Goal: Information Seeking & Learning: Learn about a topic

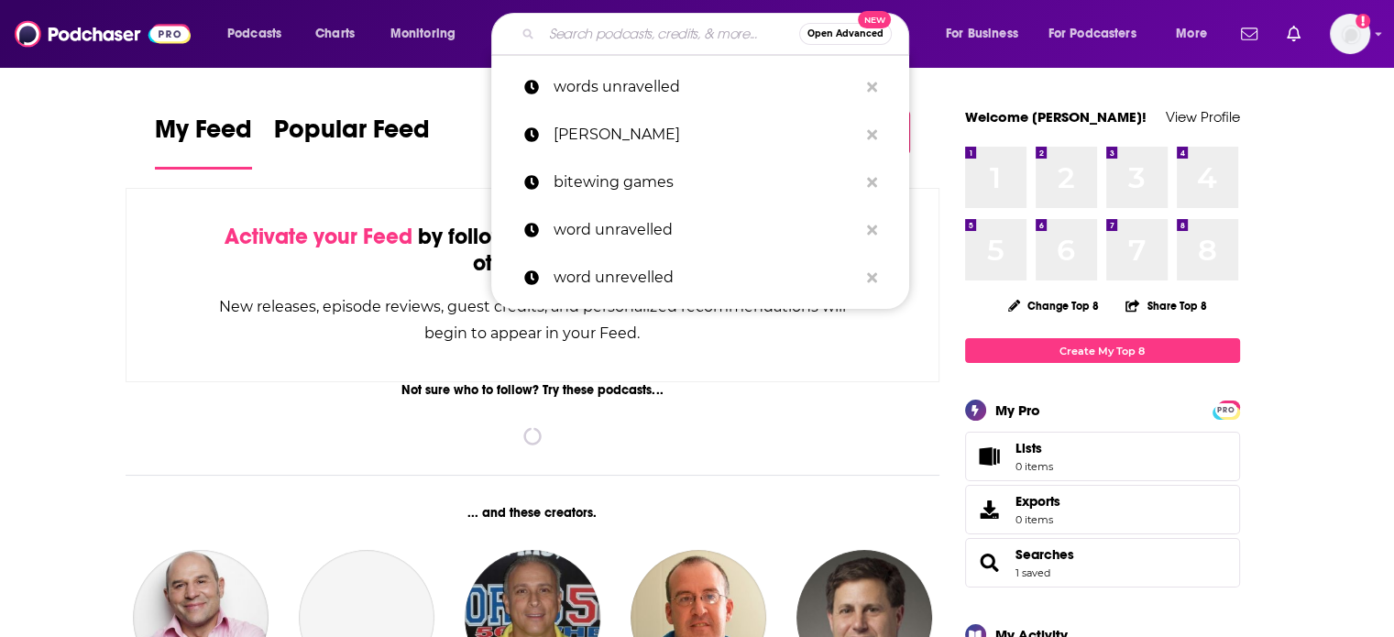
click at [622, 35] on input "Search podcasts, credits, & more..." at bounding box center [671, 33] width 258 height 29
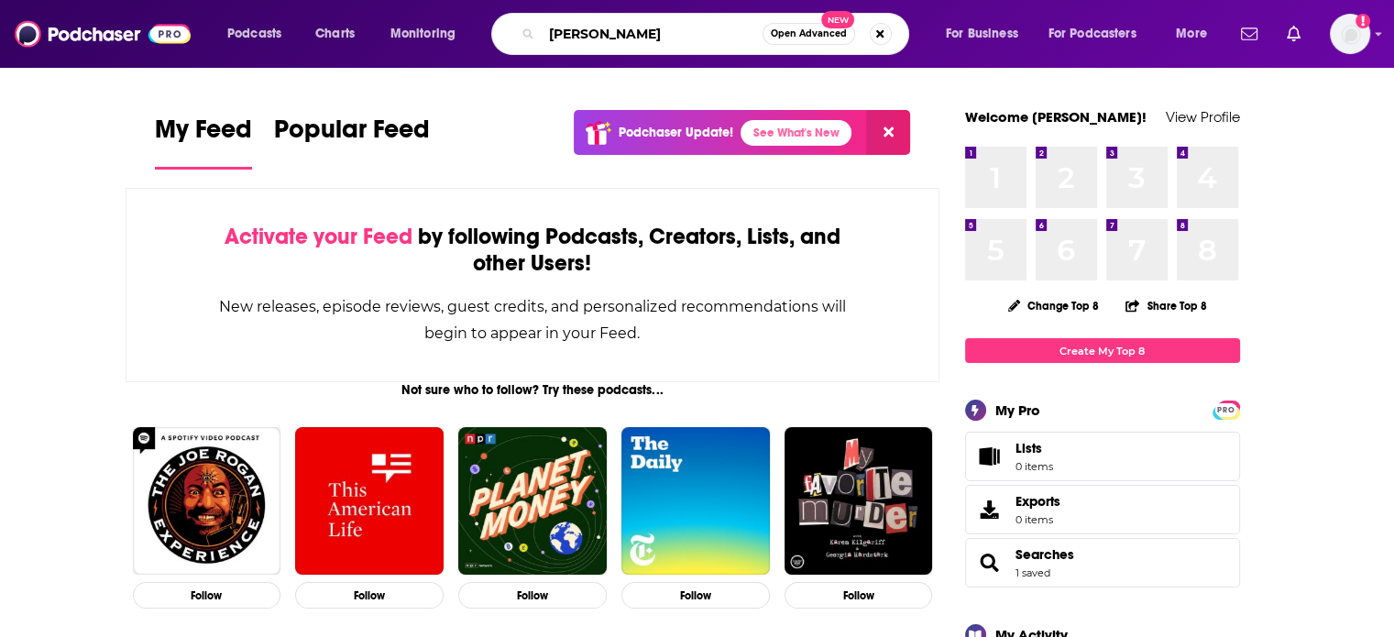
type input "[PERSON_NAME]"
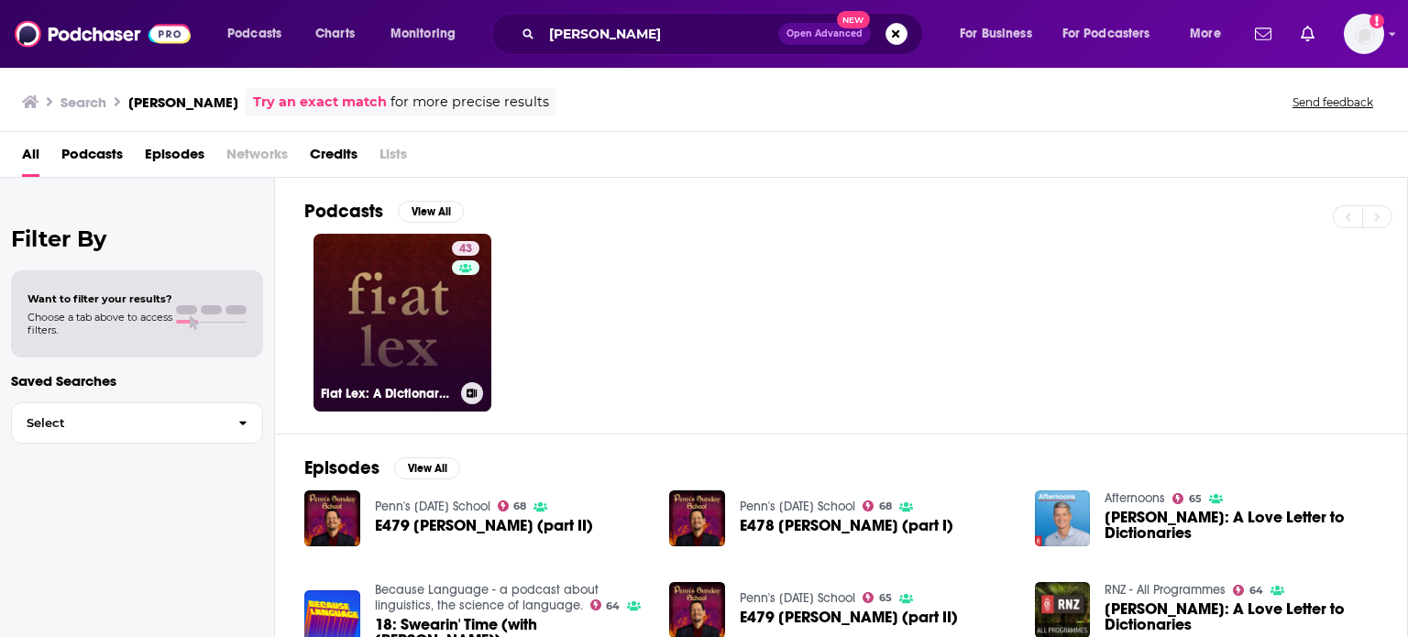
click at [410, 297] on link "43 Fiat Lex: A Dictionary Podcast" at bounding box center [402, 323] width 178 height 178
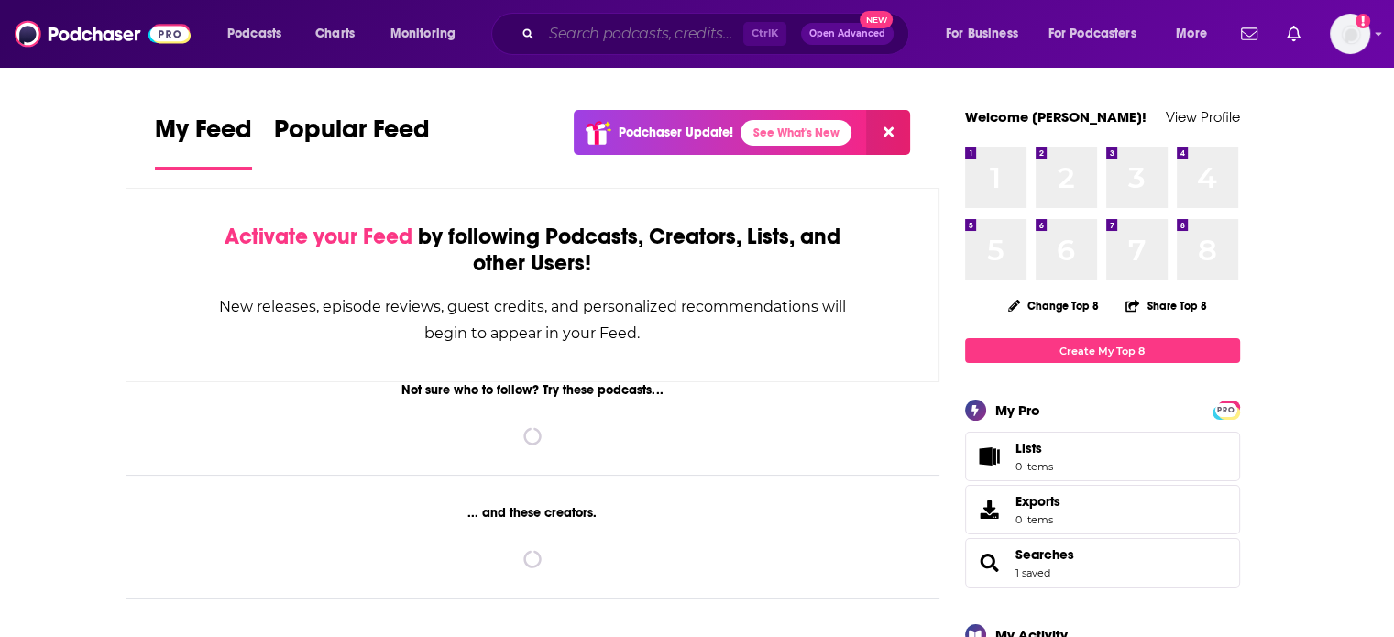
click at [697, 37] on input "Search podcasts, credits, & more..." at bounding box center [643, 33] width 202 height 29
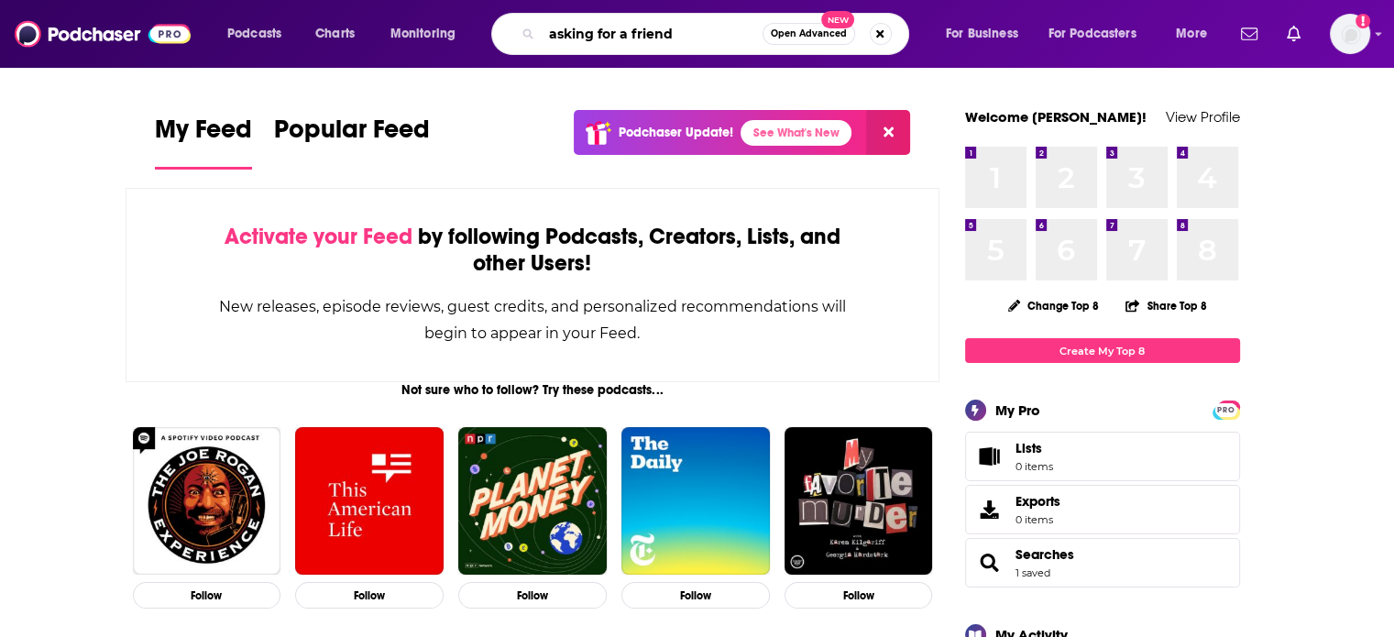
type input "asking for a friend"
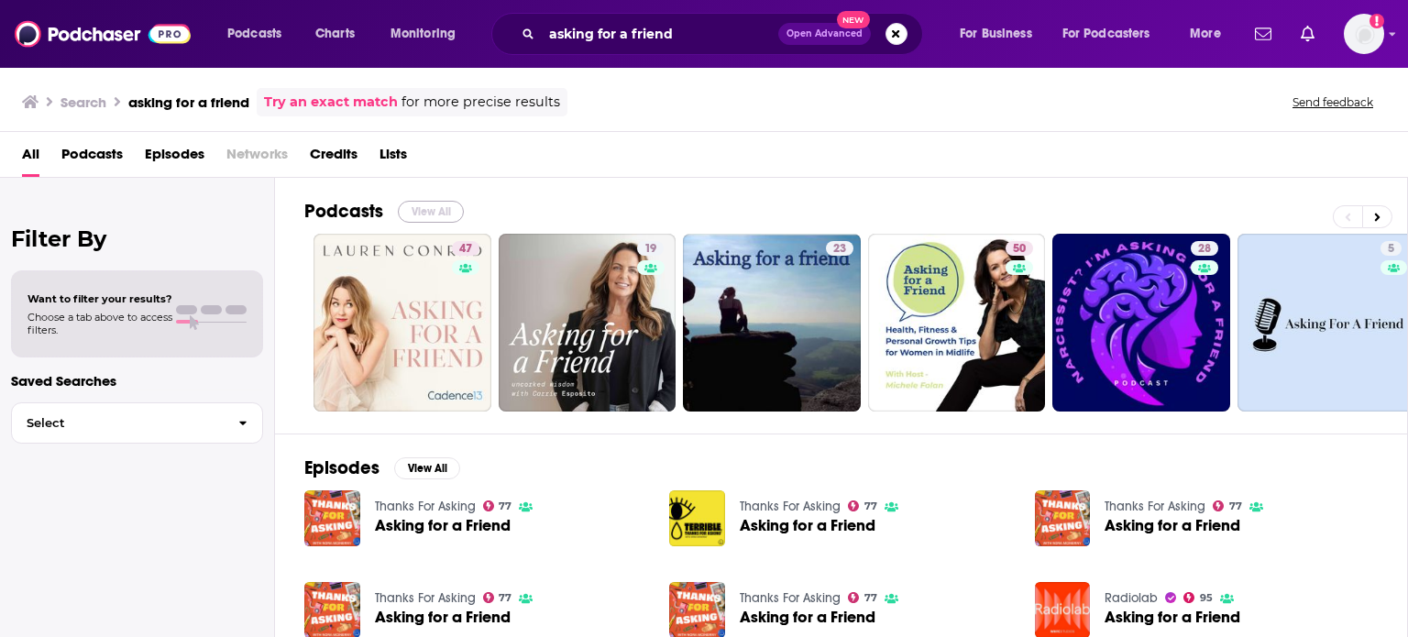
click at [433, 210] on button "View All" at bounding box center [431, 212] width 66 height 22
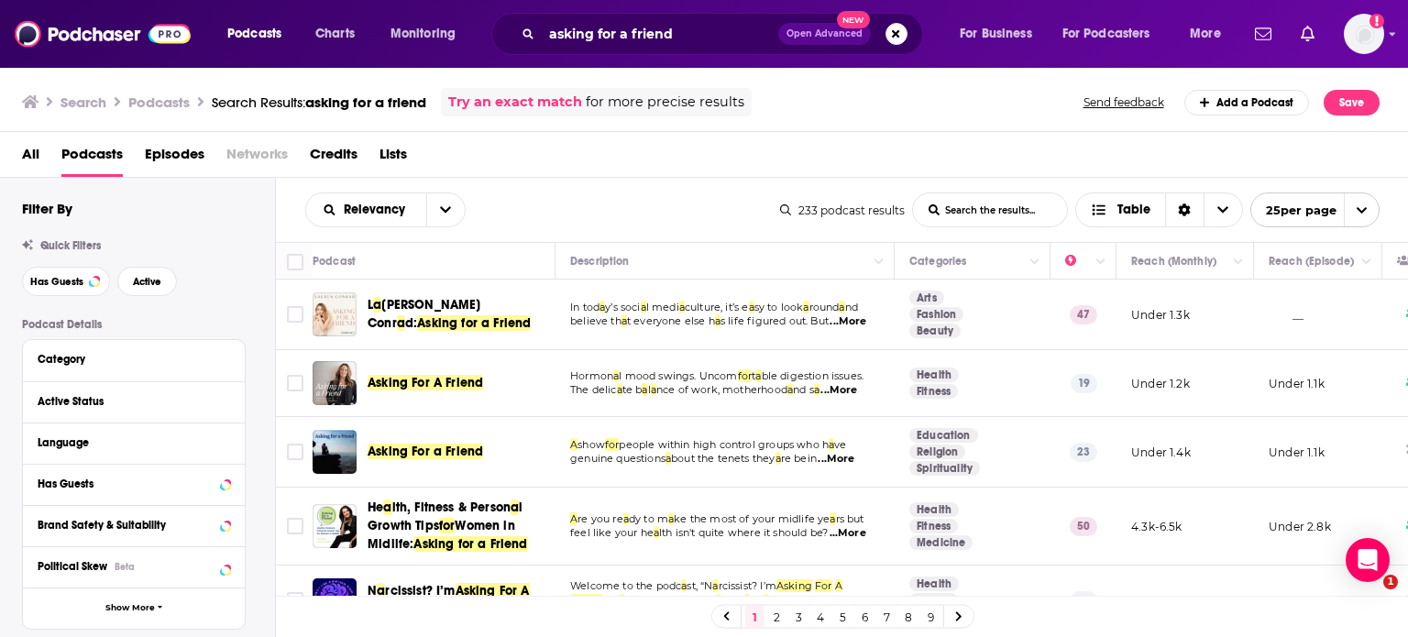
click at [854, 324] on span "...More" at bounding box center [847, 321] width 37 height 15
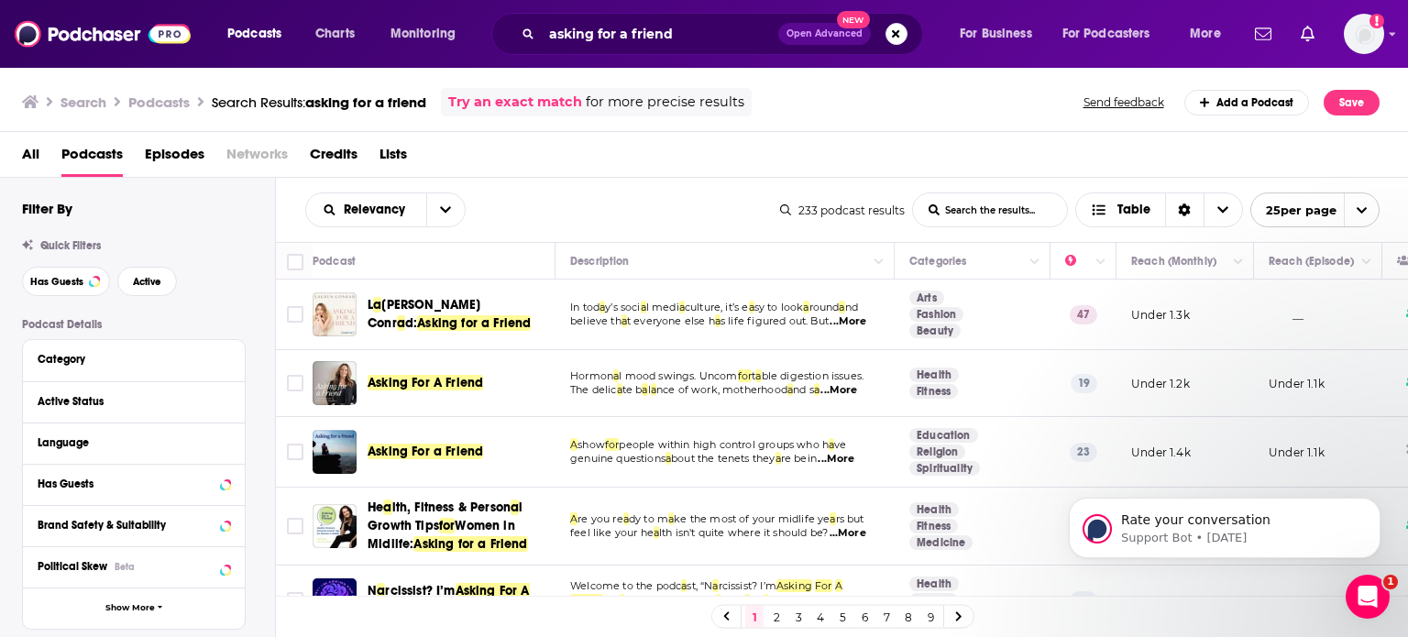
click at [856, 394] on span "...More" at bounding box center [838, 390] width 37 height 15
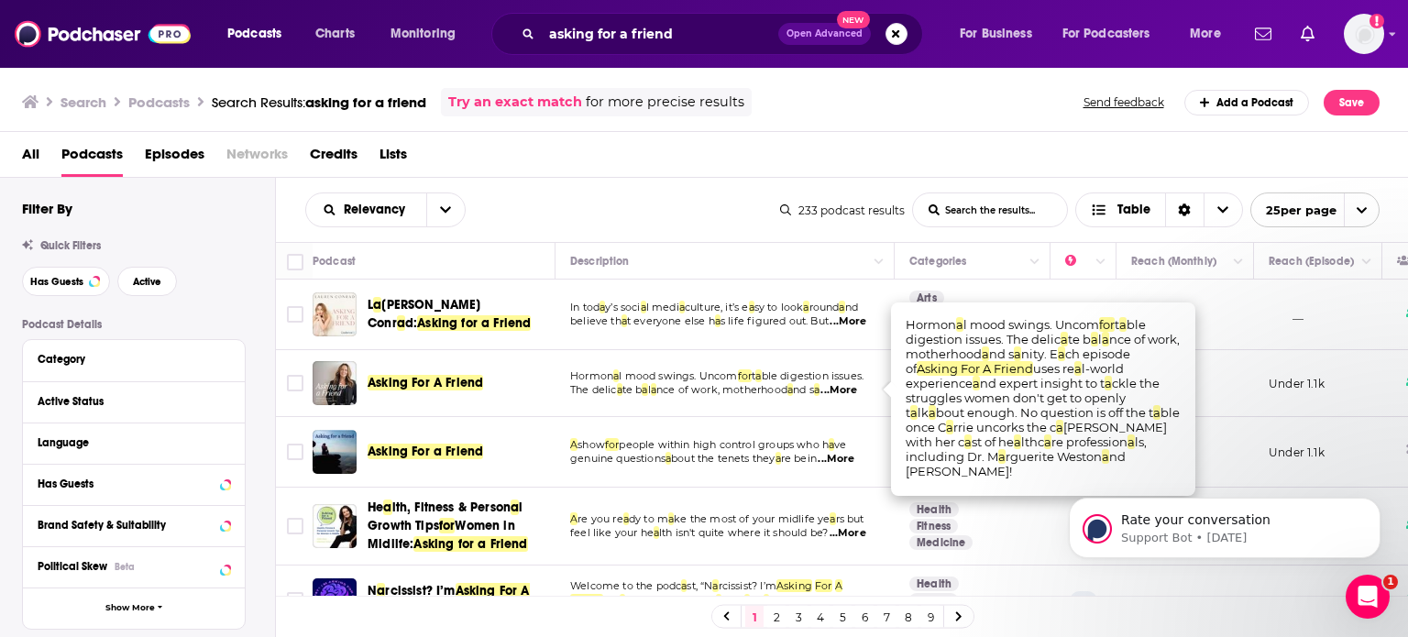
click at [854, 452] on span "...More" at bounding box center [835, 459] width 37 height 15
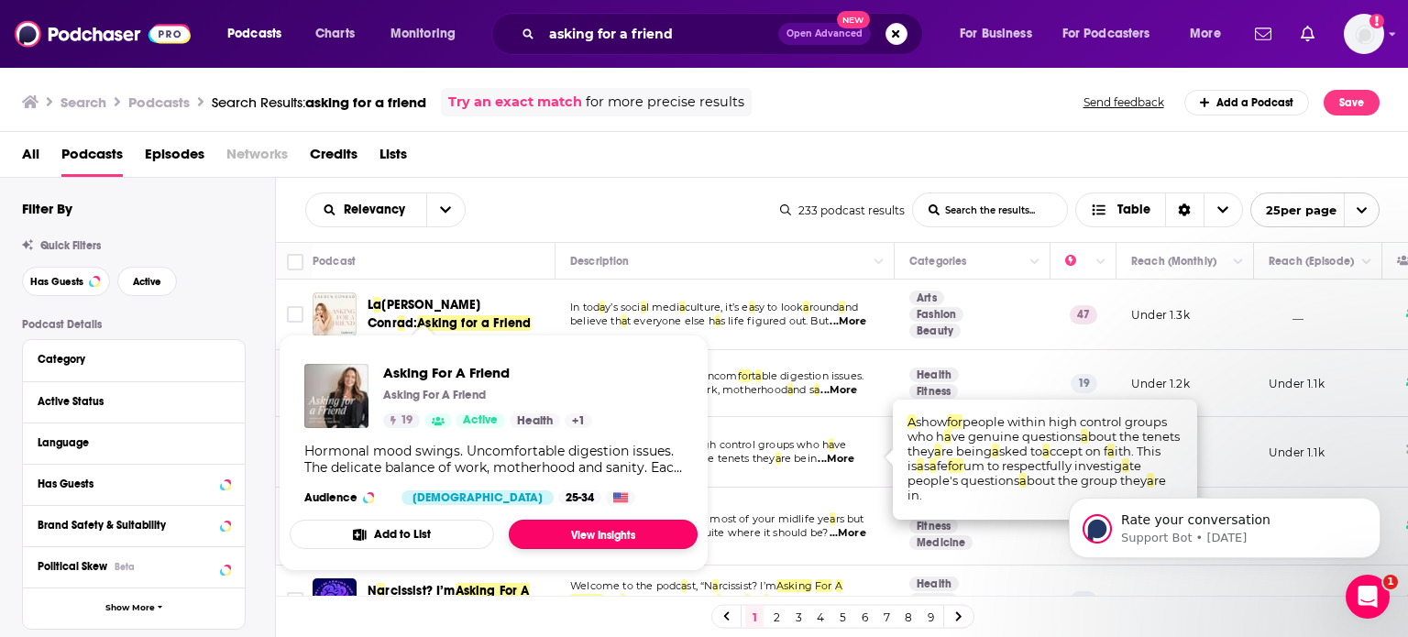
click at [612, 538] on link "View Insights" at bounding box center [603, 534] width 189 height 29
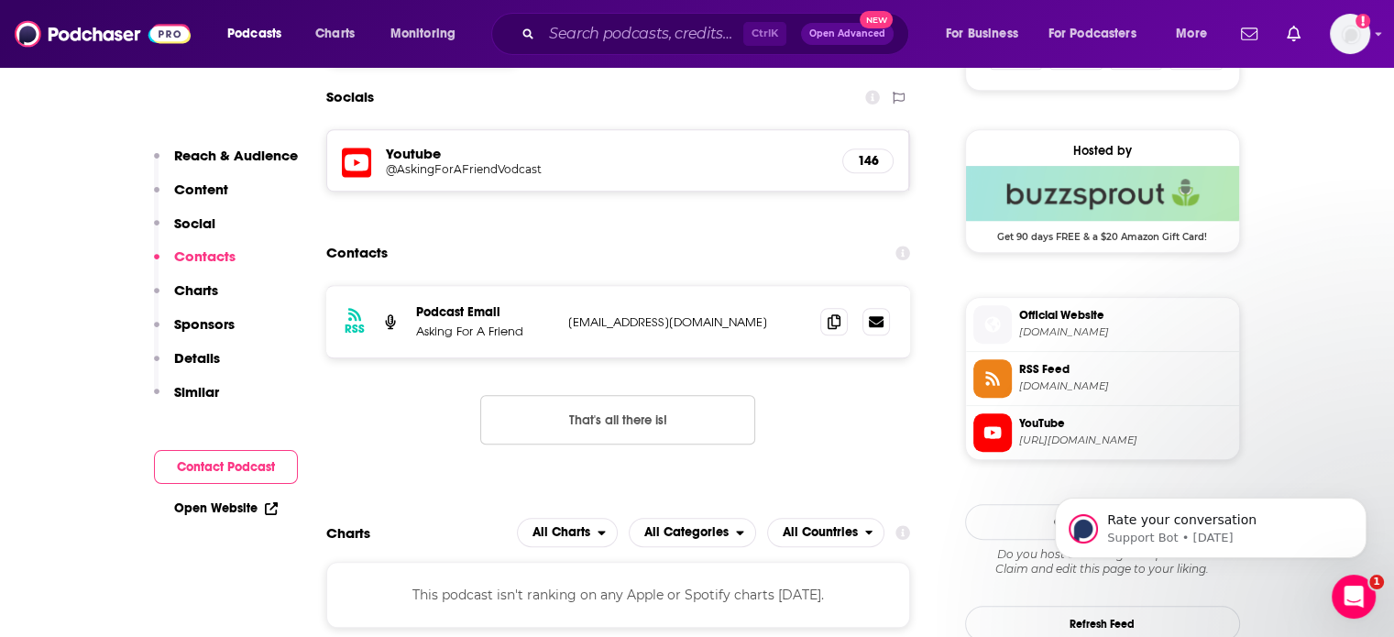
scroll to position [1301, 0]
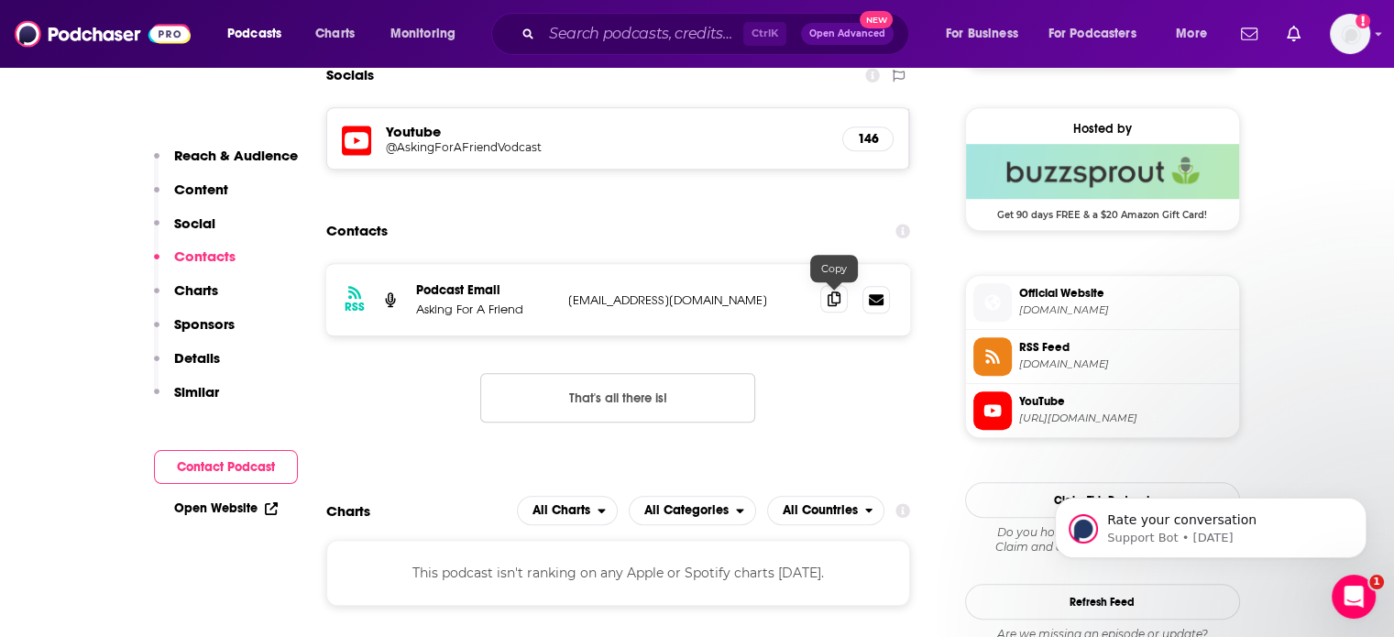
click at [835, 303] on icon at bounding box center [834, 298] width 13 height 15
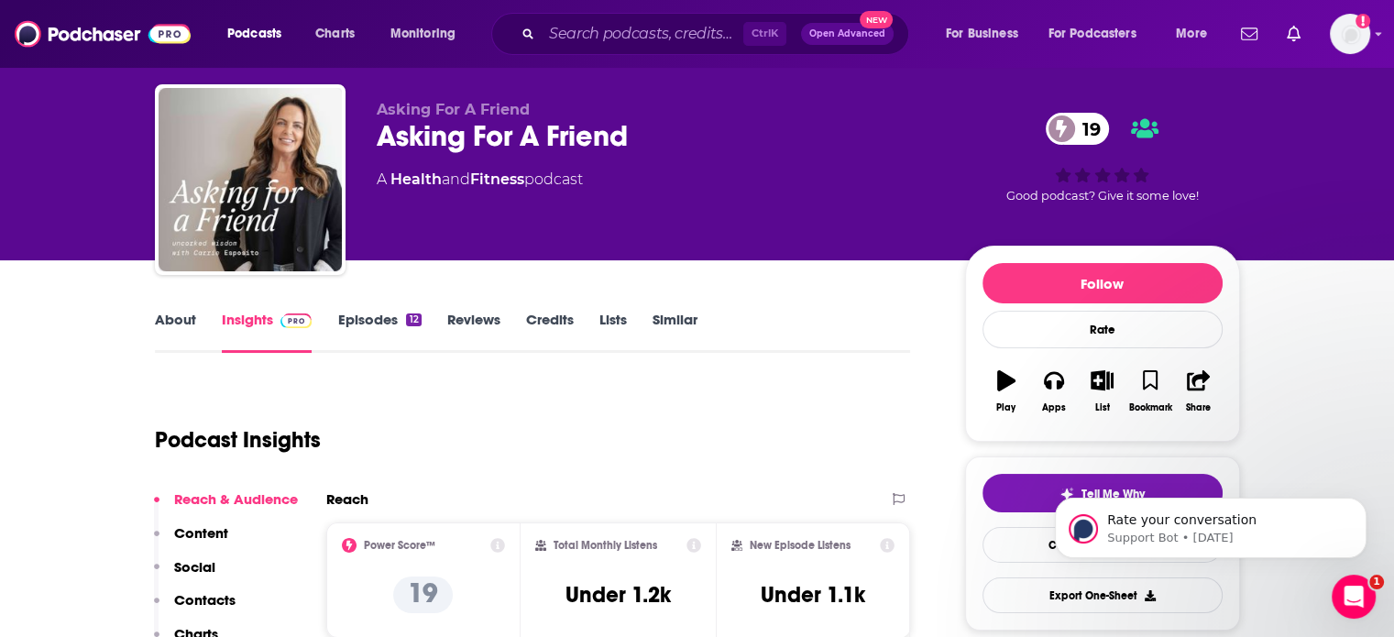
scroll to position [16, 0]
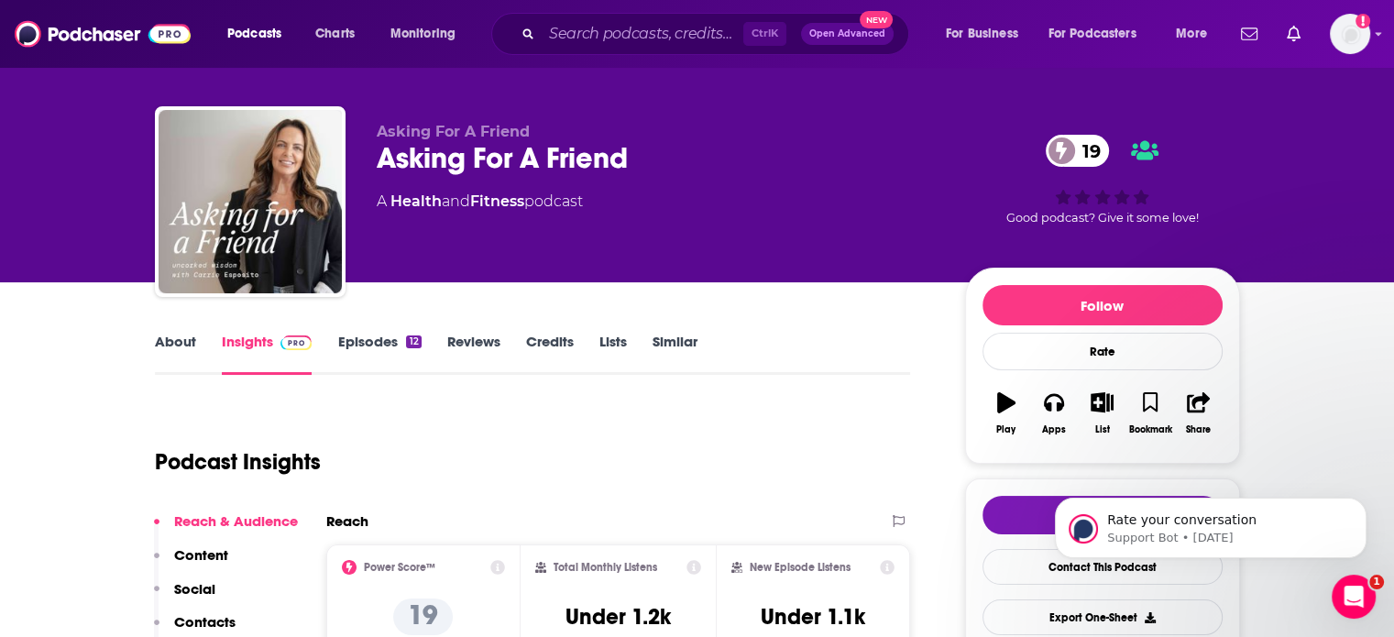
click at [174, 340] on link "About" at bounding box center [175, 354] width 41 height 42
